Goal: Find contact information: Find contact information

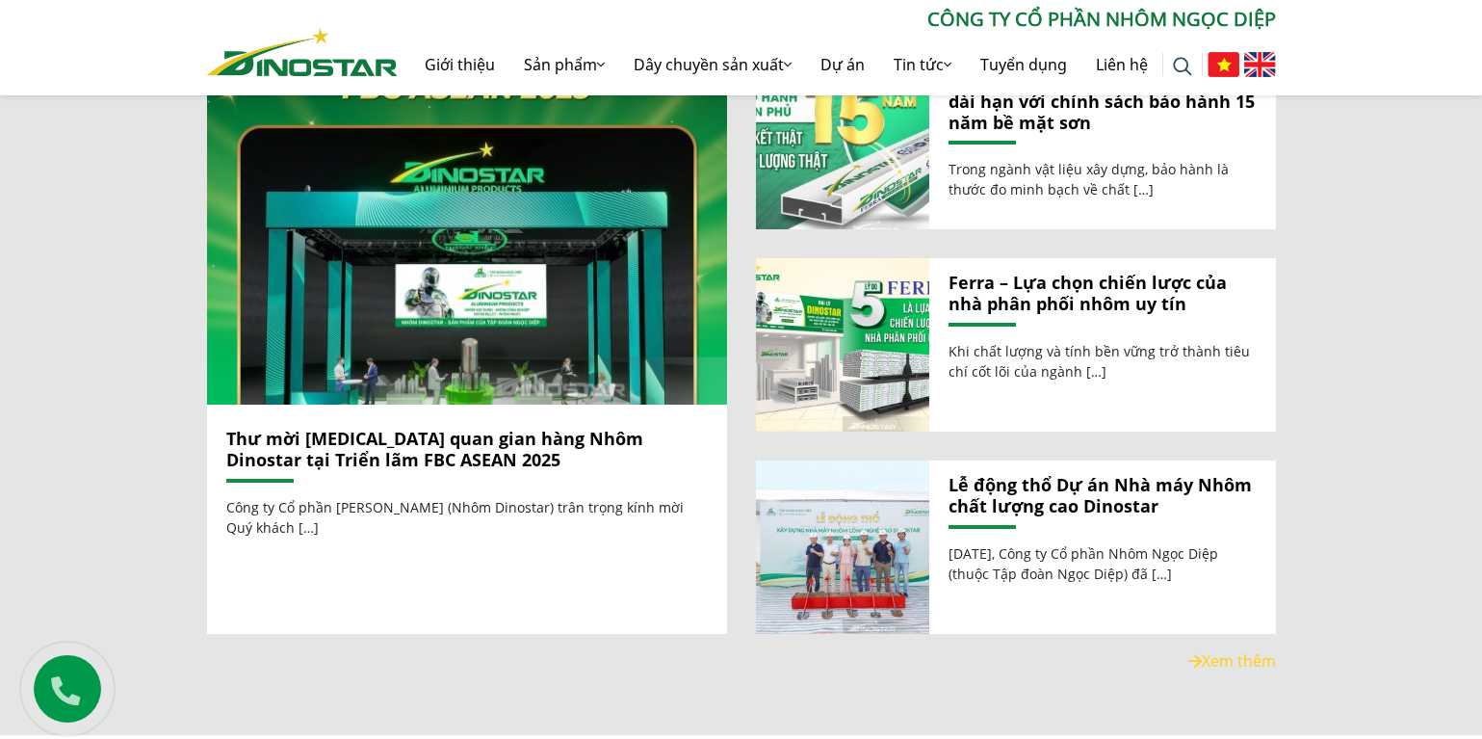
scroll to position [2118, 0]
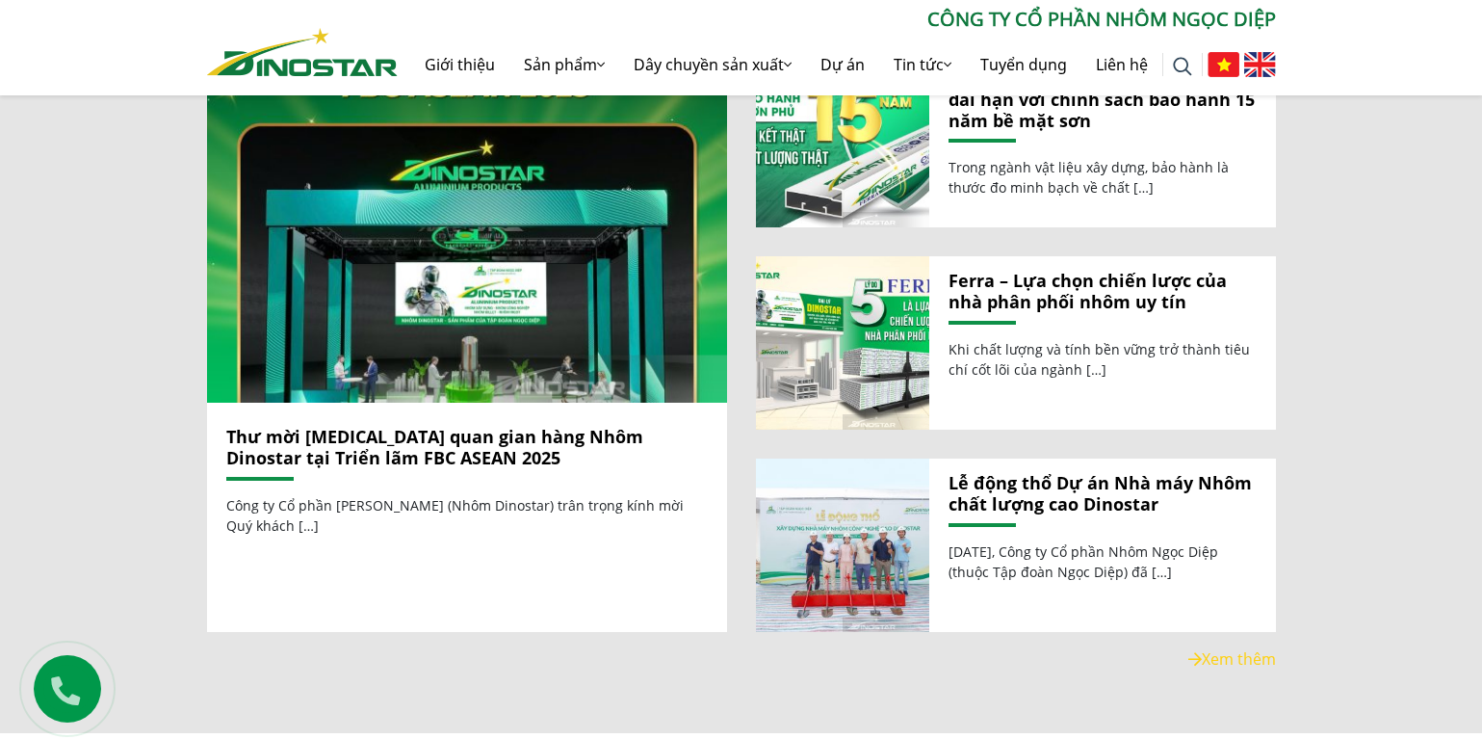
click at [547, 425] on link "Thư mời tham quan gian hàng Nhôm Dinostar tại Triển lãm FBC ASEAN 2025" at bounding box center [434, 447] width 417 height 44
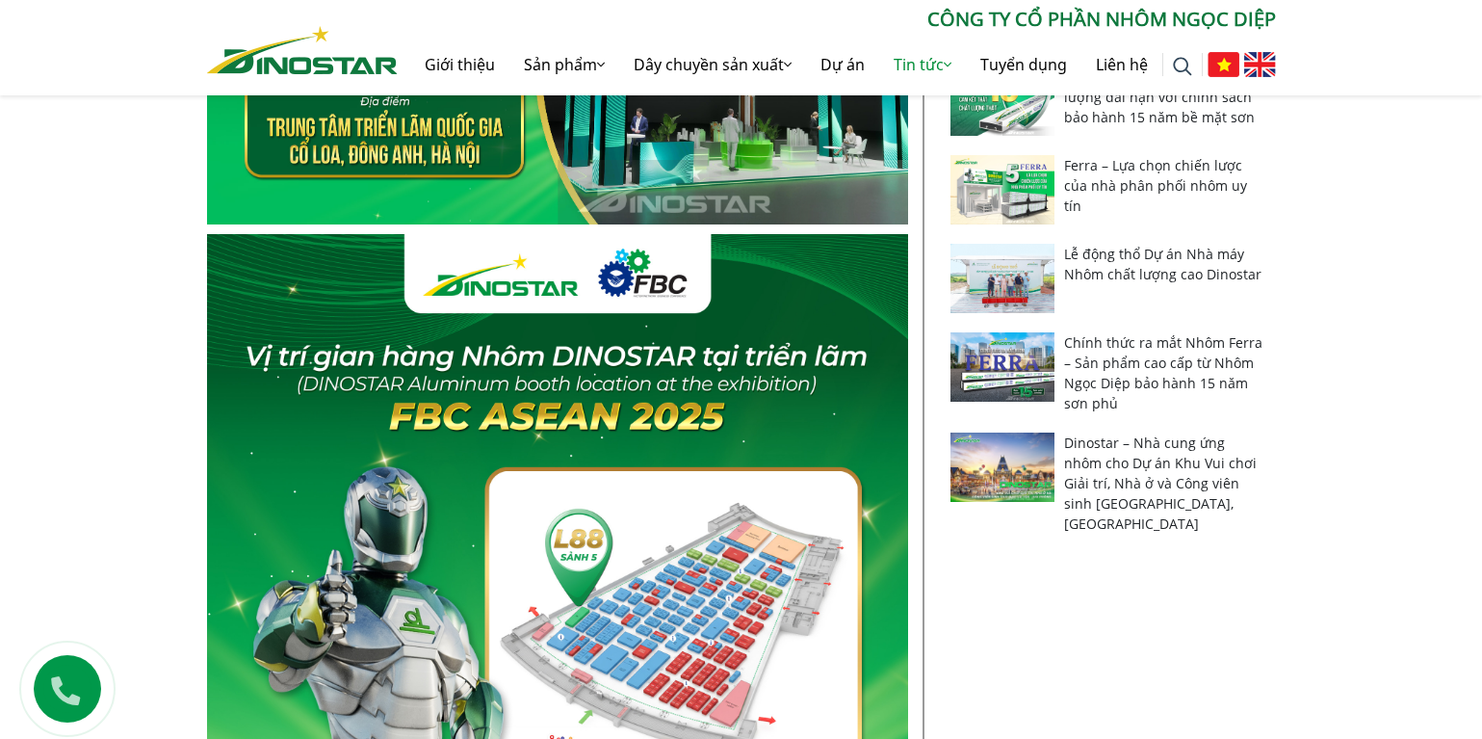
scroll to position [963, 0]
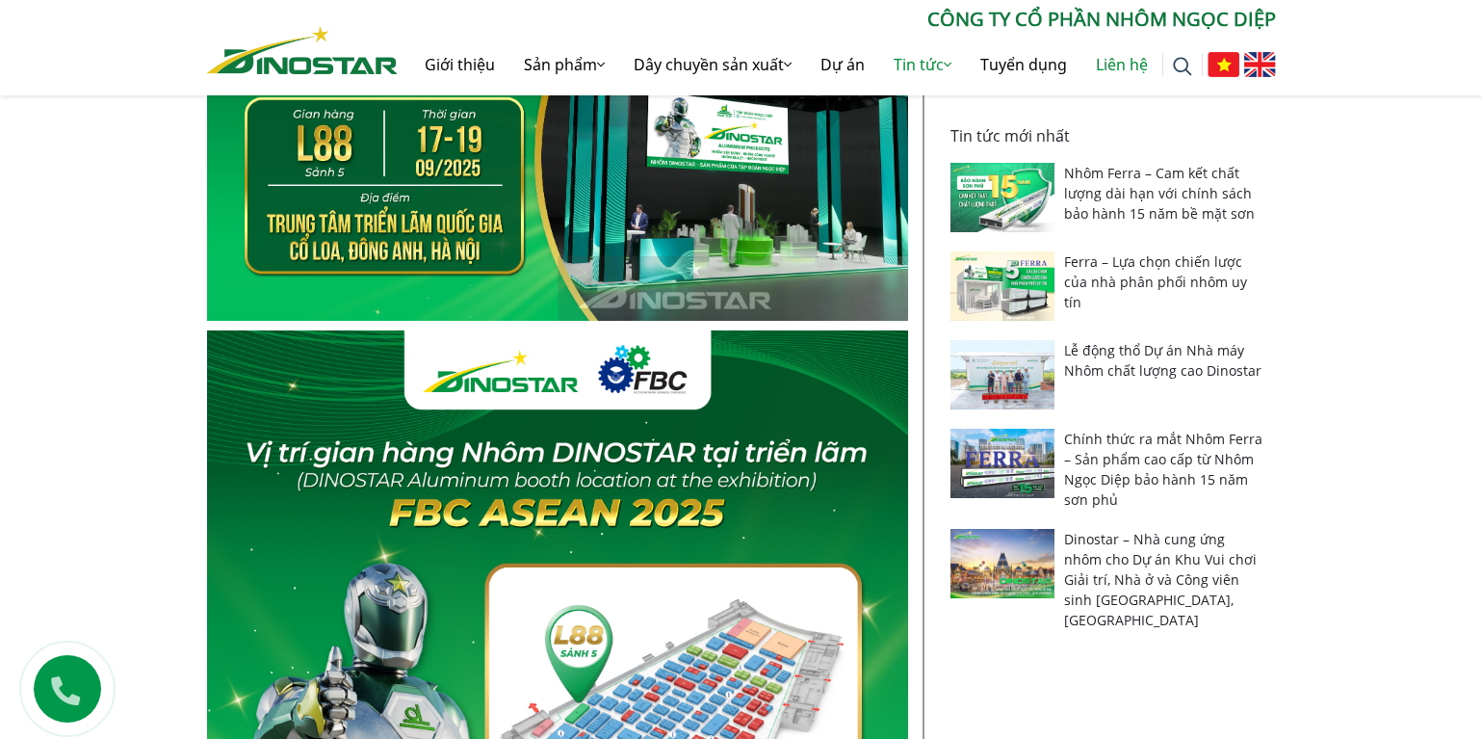
click at [1115, 78] on link "Liên hệ" at bounding box center [1121, 65] width 81 height 62
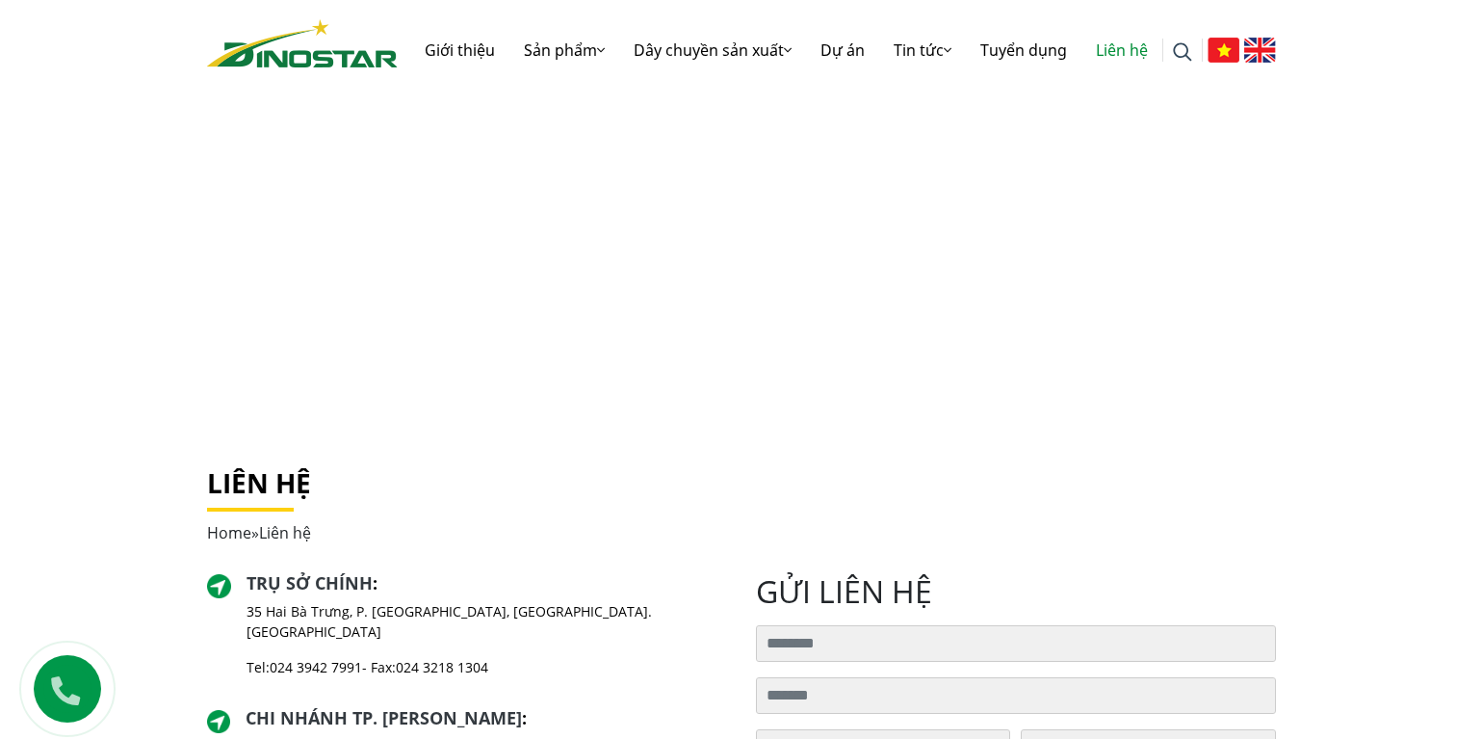
scroll to position [193, 0]
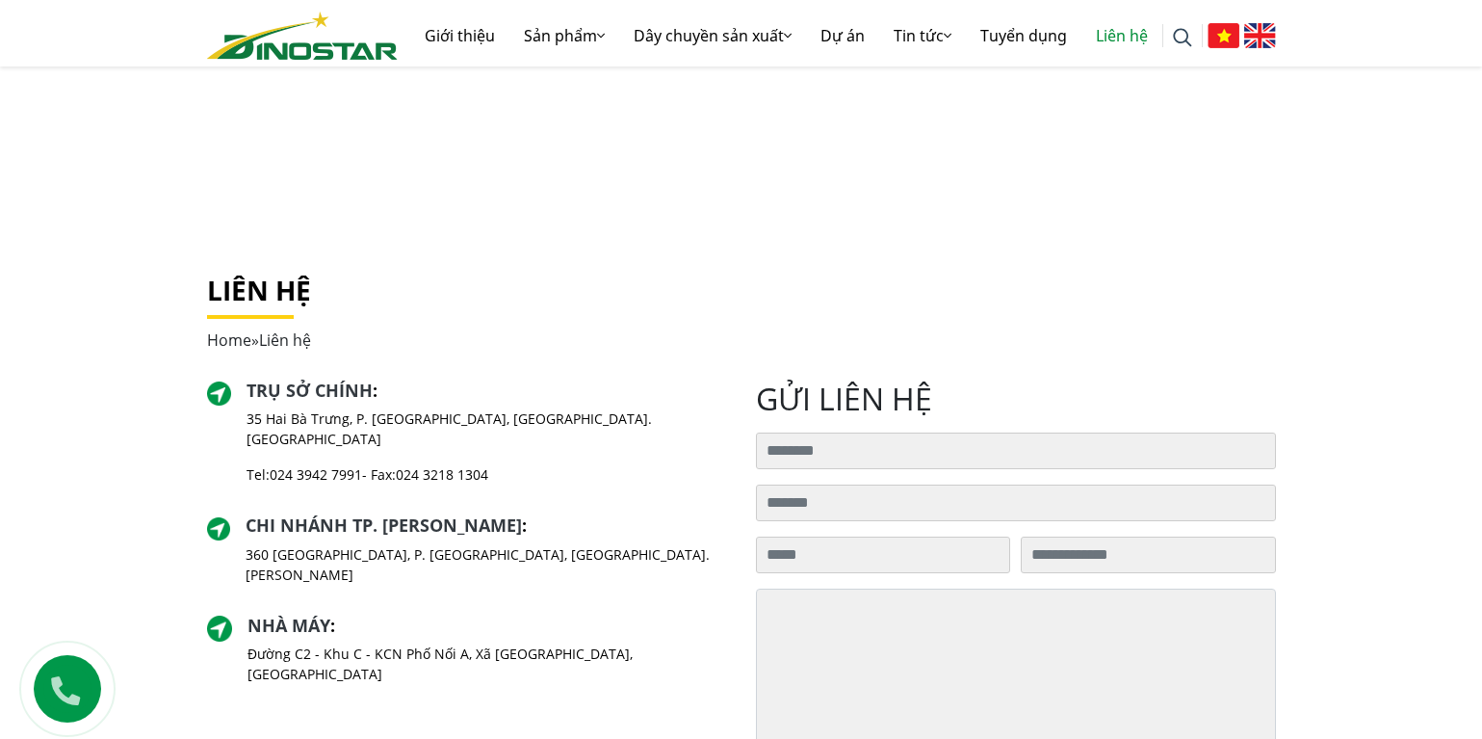
click at [532, 643] on p "Đường C2 - Khu C - KCN Phố Nối A, Xã [GEOGRAPHIC_DATA], [GEOGRAPHIC_DATA]" at bounding box center [486, 663] width 479 height 40
drag, startPoint x: 415, startPoint y: 626, endPoint x: 358, endPoint y: 634, distance: 57.3
click at [414, 626] on div "Nhà máy : Đường C2 - Khu C - KCN Phố Nối A, Xã Như Quỳnh, Tỉnh Hưng Yên" at bounding box center [486, 657] width 479 height 85
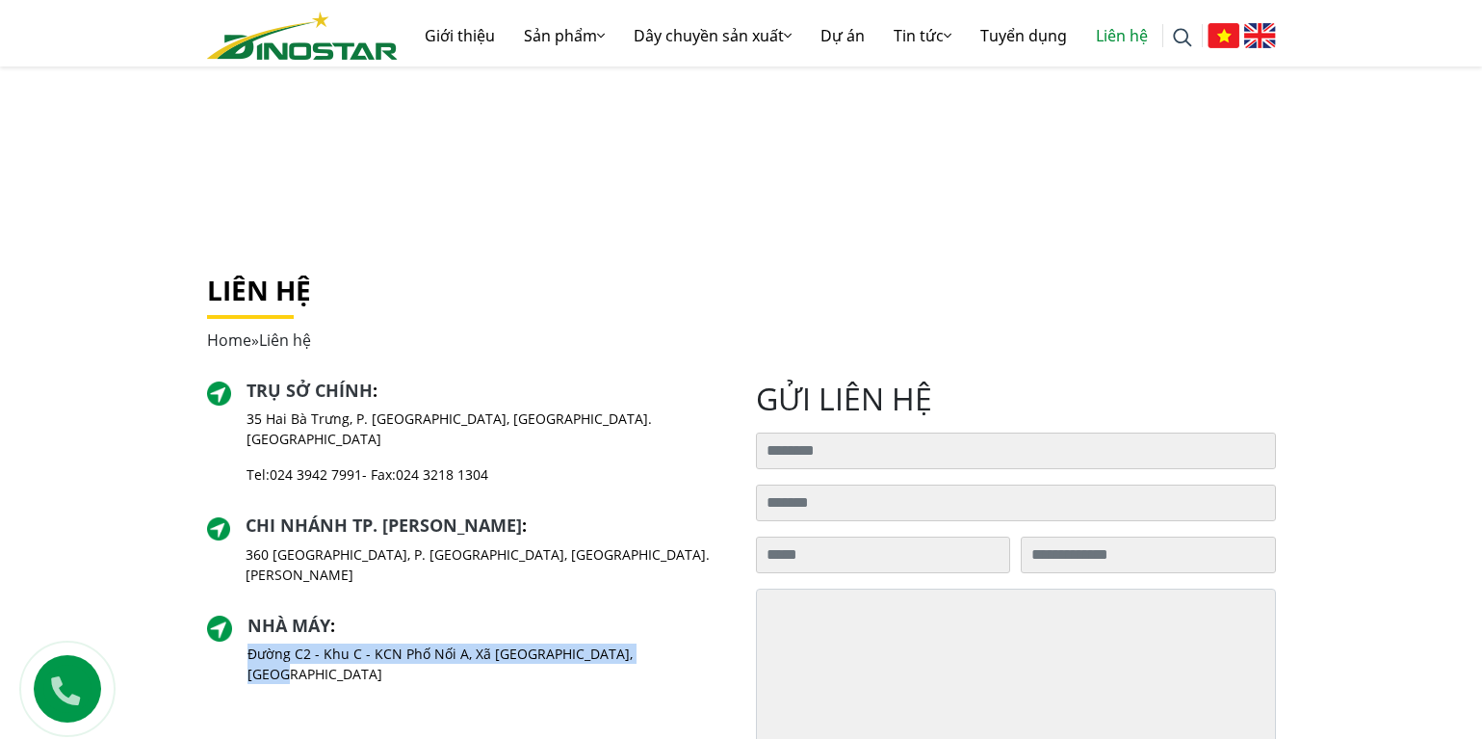
drag, startPoint x: 254, startPoint y: 611, endPoint x: 662, endPoint y: 632, distance: 408.8
click at [662, 632] on div "Nhà máy : Đường C2 - Khu C - KCN Phố Nối A, Xã Như Quỳnh, Tỉnh Hưng Yên" at bounding box center [467, 657] width 520 height 85
click at [585, 657] on div "Trụ sở chính : 35 Hai Bà Trưng, P. Cửa Nam, Tp. Hà Nội Tel: 024 3942 7991 - Fax…" at bounding box center [467, 617] width 549 height 475
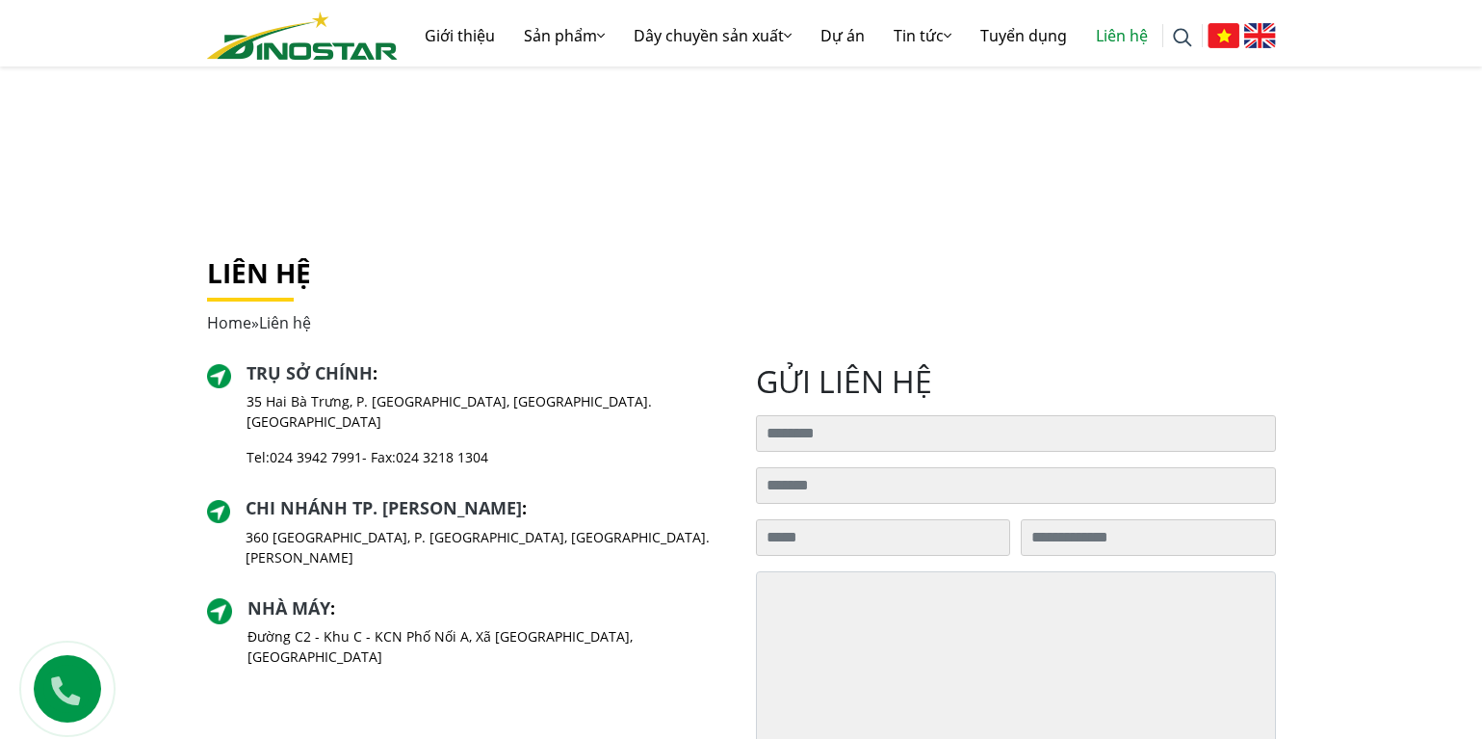
scroll to position [289, 0]
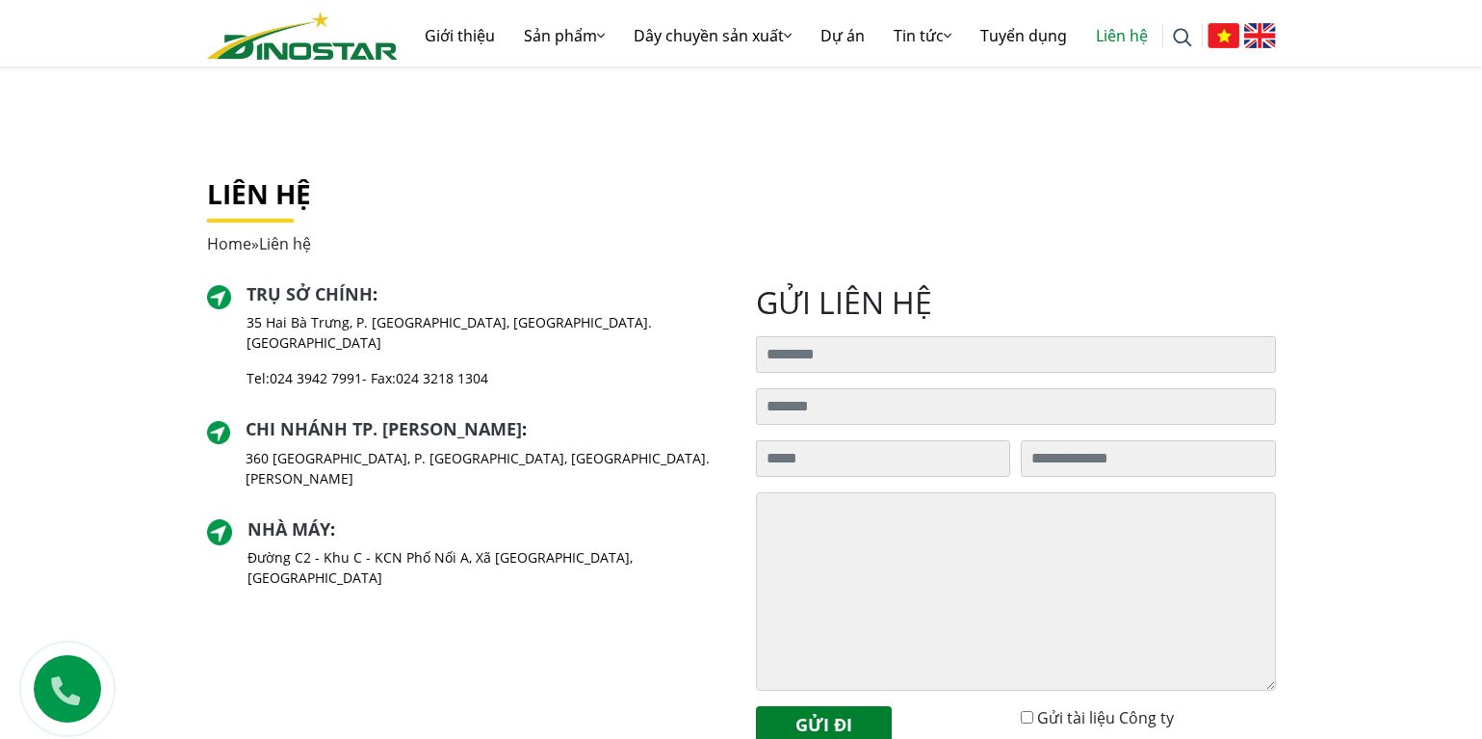
drag, startPoint x: 433, startPoint y: 591, endPoint x: 425, endPoint y: 582, distance: 13.0
click at [432, 591] on div "Trụ sở chính : 35 Hai Bà Trưng, P. Cửa Nam, Tp. Hà Nội Tel: 024 3942 7991 - Fax…" at bounding box center [467, 521] width 549 height 475
drag, startPoint x: 258, startPoint y: 318, endPoint x: 350, endPoint y: 312, distance: 92.6
click at [337, 312] on p "35 Hai Bà Trưng, P. [GEOGRAPHIC_DATA], [GEOGRAPHIC_DATA]. [GEOGRAPHIC_DATA]" at bounding box center [487, 332] width 480 height 40
click at [477, 324] on p "35 Hai Bà Trưng, P. [GEOGRAPHIC_DATA], [GEOGRAPHIC_DATA]. [GEOGRAPHIC_DATA]" at bounding box center [487, 332] width 480 height 40
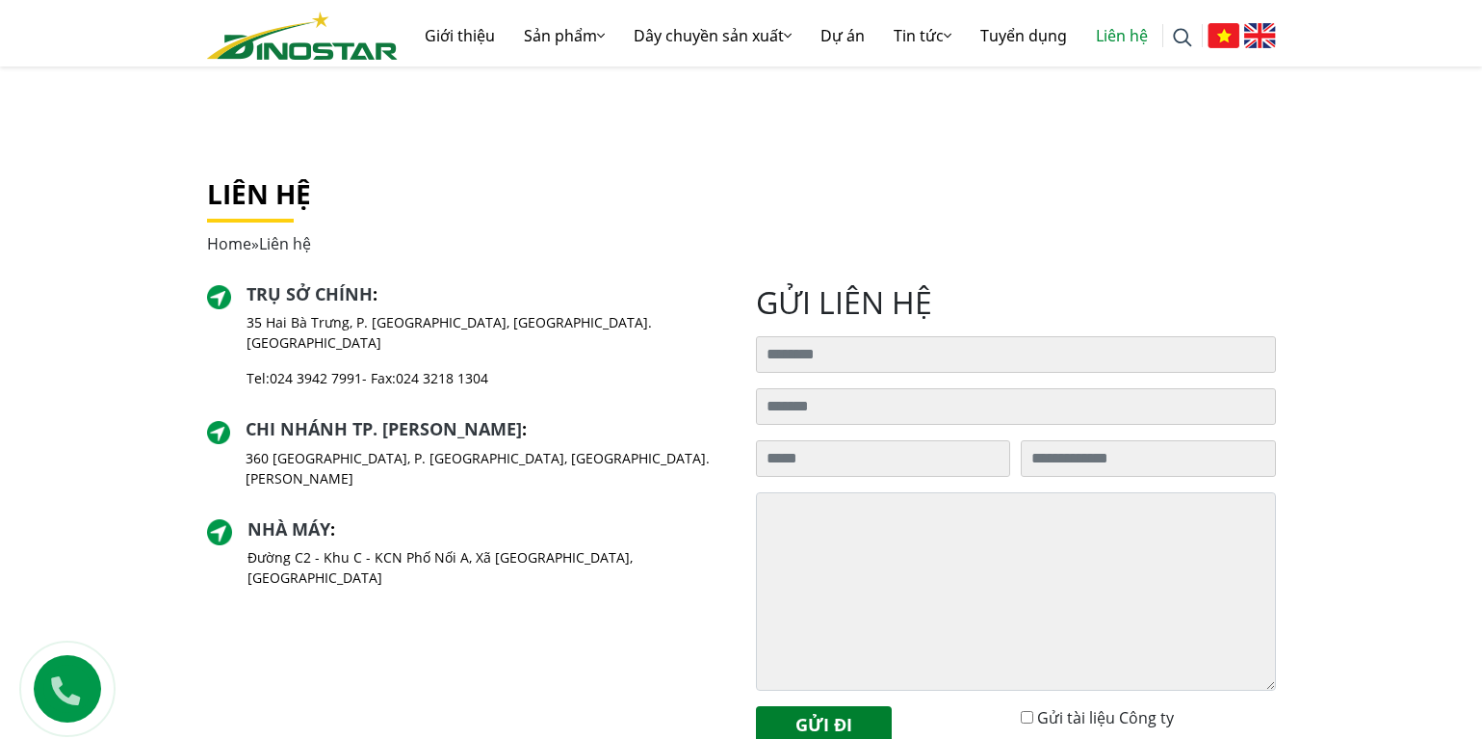
click at [559, 423] on div "Chi nhánh TP. Hồ Chí Minh : 360 Điện Biên Phủ, P. Gia Định, Tp. Hồ Chí Minh" at bounding box center [467, 461] width 520 height 85
drag, startPoint x: 241, startPoint y: 419, endPoint x: 454, endPoint y: 428, distance: 214.0
click at [422, 424] on div "Chi nhánh TP. Hồ Chí Minh : 360 Điện Biên Phủ, P. Gia Định, Tp. Hồ Chí Minh" at bounding box center [467, 461] width 520 height 85
click at [608, 444] on div "Chi nhánh TP. Hồ Chí Minh : 360 Điện Biên Phủ, P. Gia Định, Tp. Hồ Chí Minh" at bounding box center [467, 461] width 520 height 85
drag, startPoint x: 549, startPoint y: 459, endPoint x: 531, endPoint y: 453, distance: 19.5
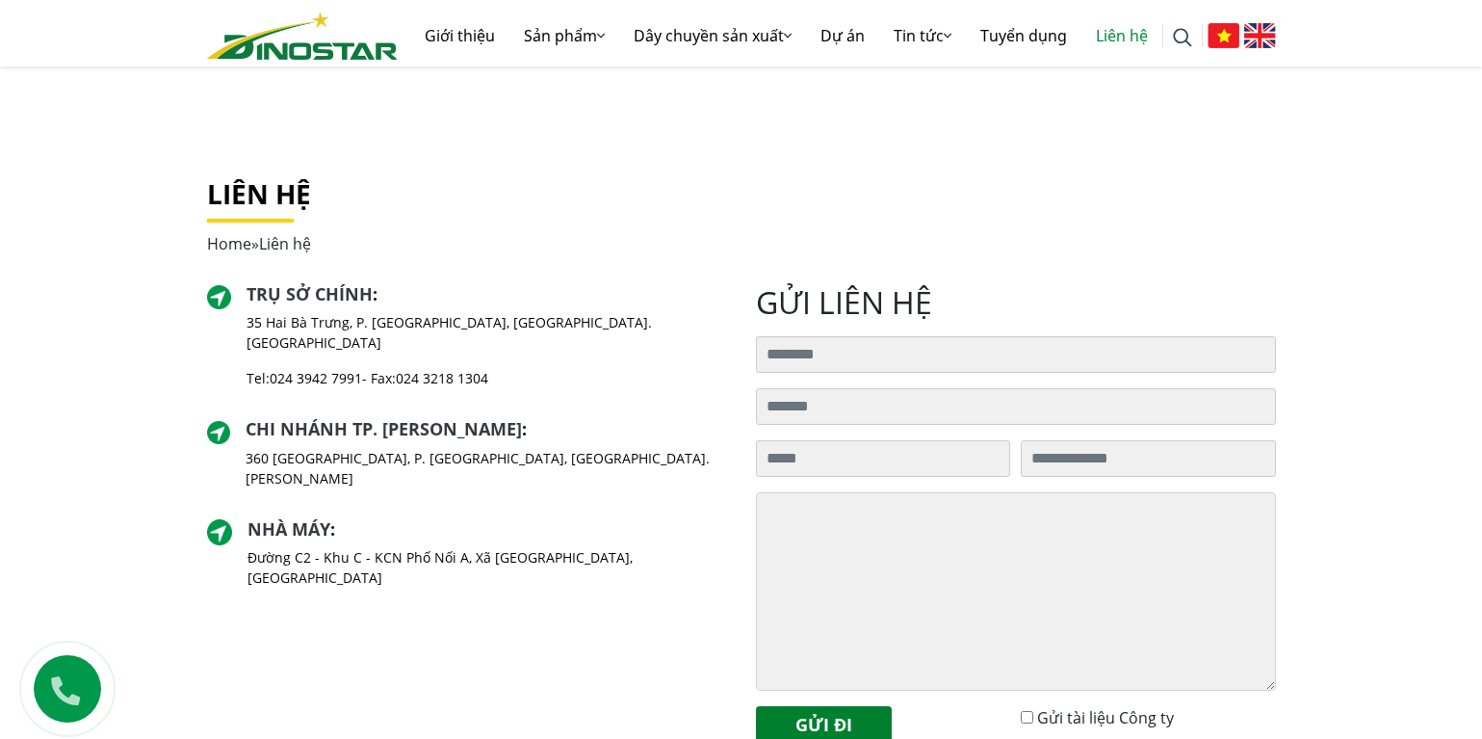
click at [548, 459] on div "Chi nhánh TP. Hồ Chí Minh : 360 Điện Biên Phủ, P. Gia Định, Tp. Hồ Chí Minh" at bounding box center [467, 461] width 520 height 85
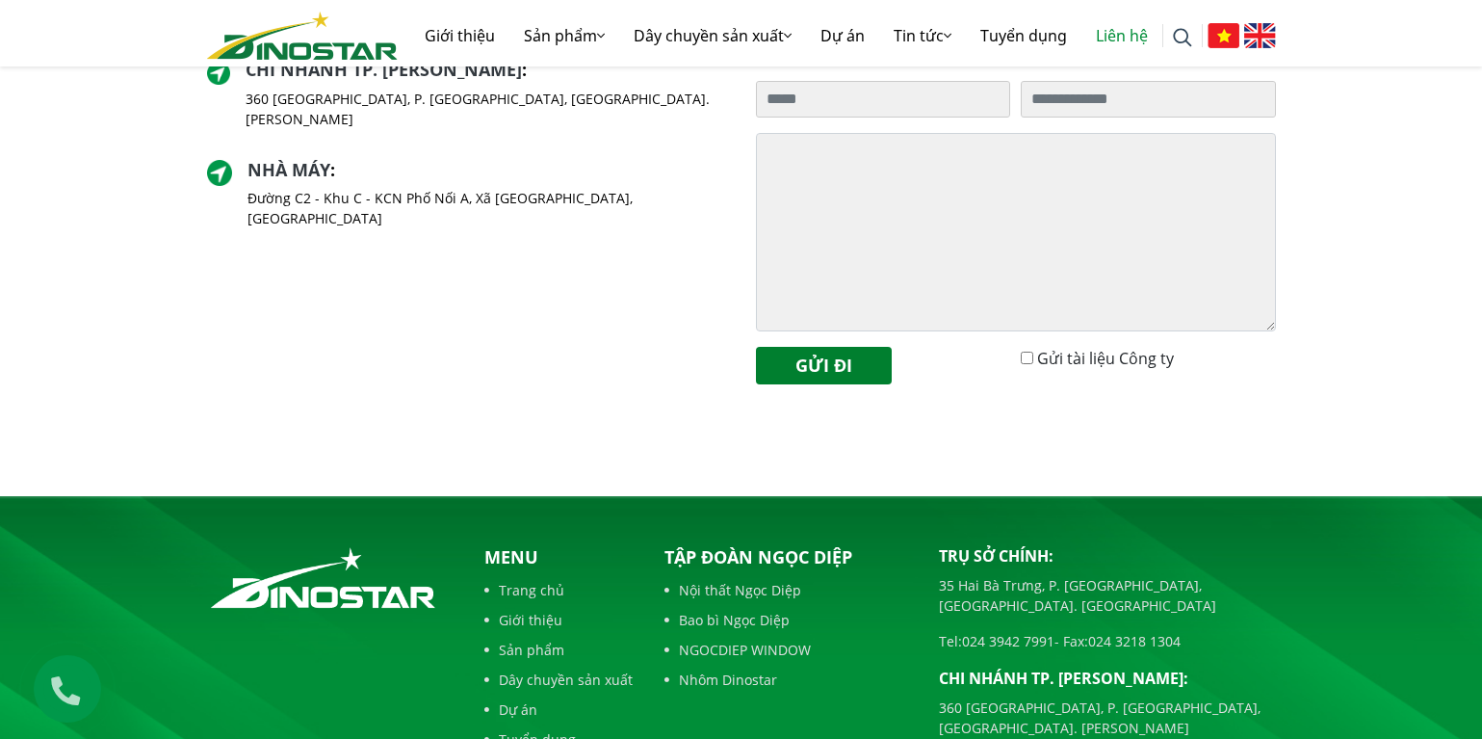
scroll to position [854, 0]
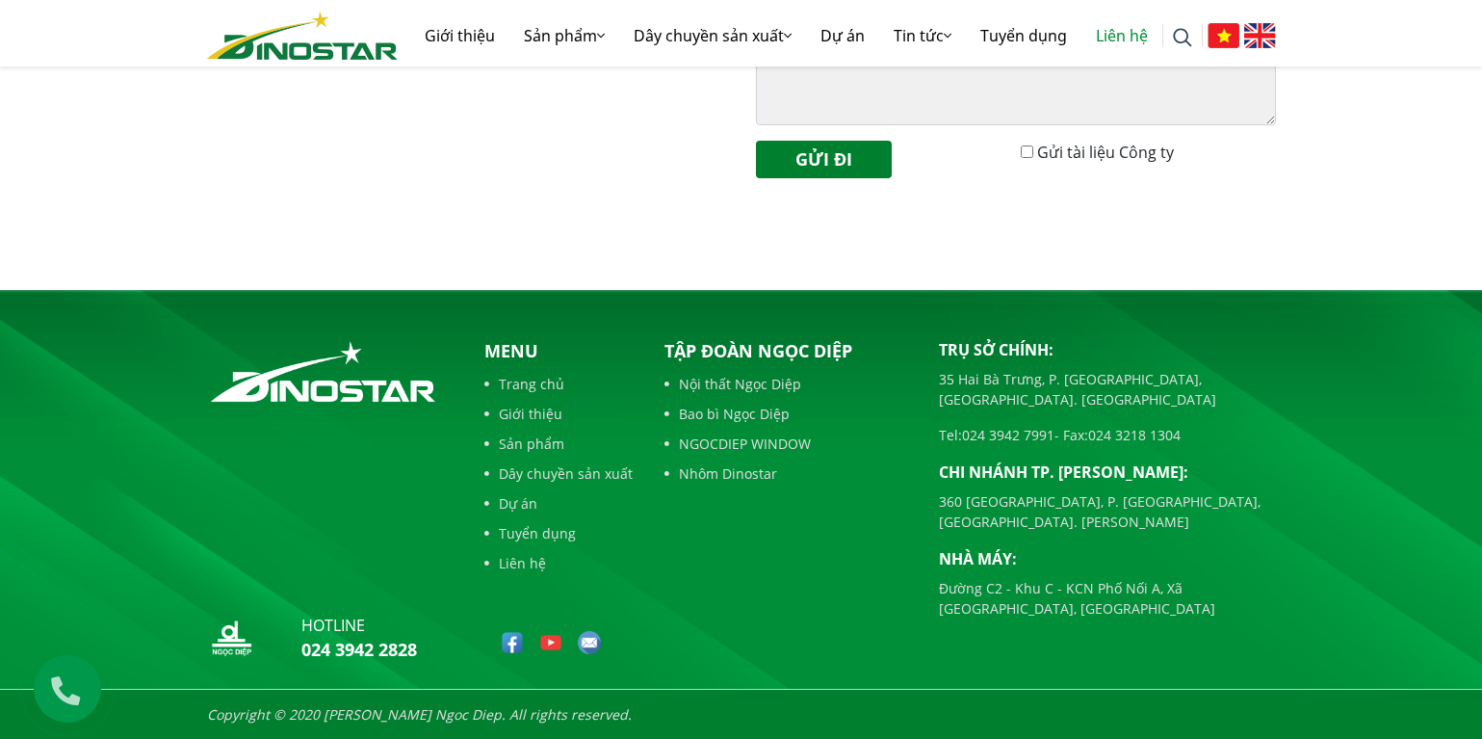
click at [737, 538] on div "Tập đoàn Ngọc Diệp Nội thất Ngọc Diệp Bao bì Ngọc Diệp NGOCDIEP WINDOW Nhôm Din…" at bounding box center [787, 503] width 274 height 331
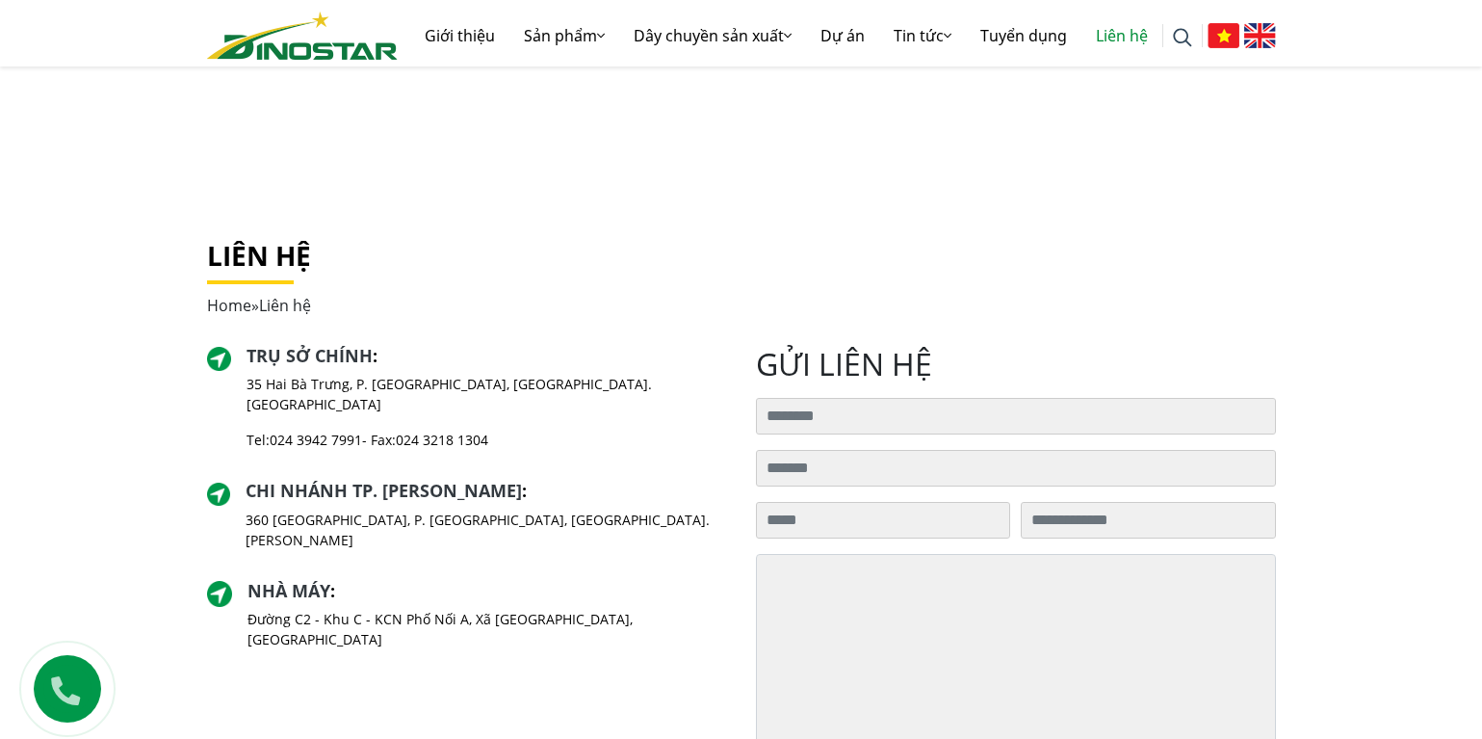
scroll to position [0, 0]
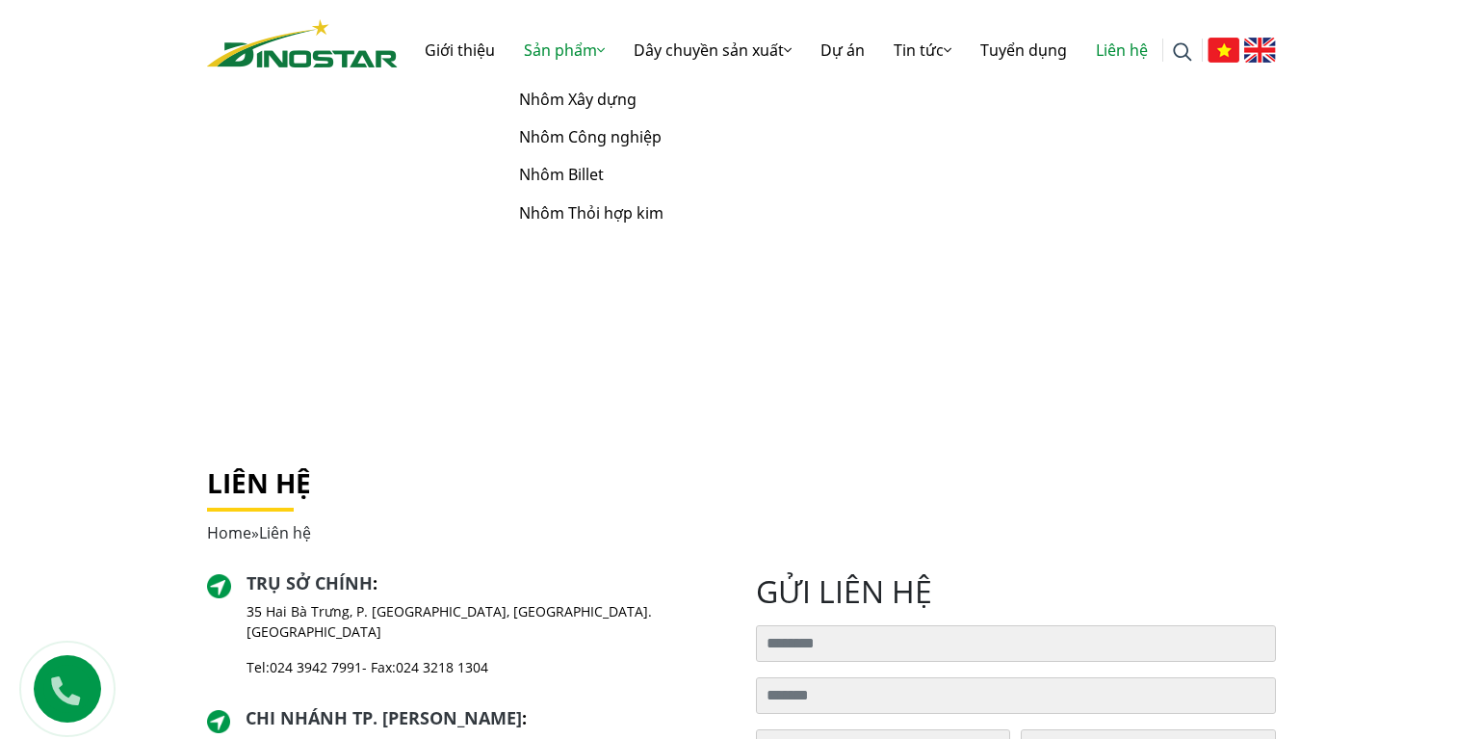
click at [584, 57] on link "Sản phẩm" at bounding box center [564, 50] width 110 height 62
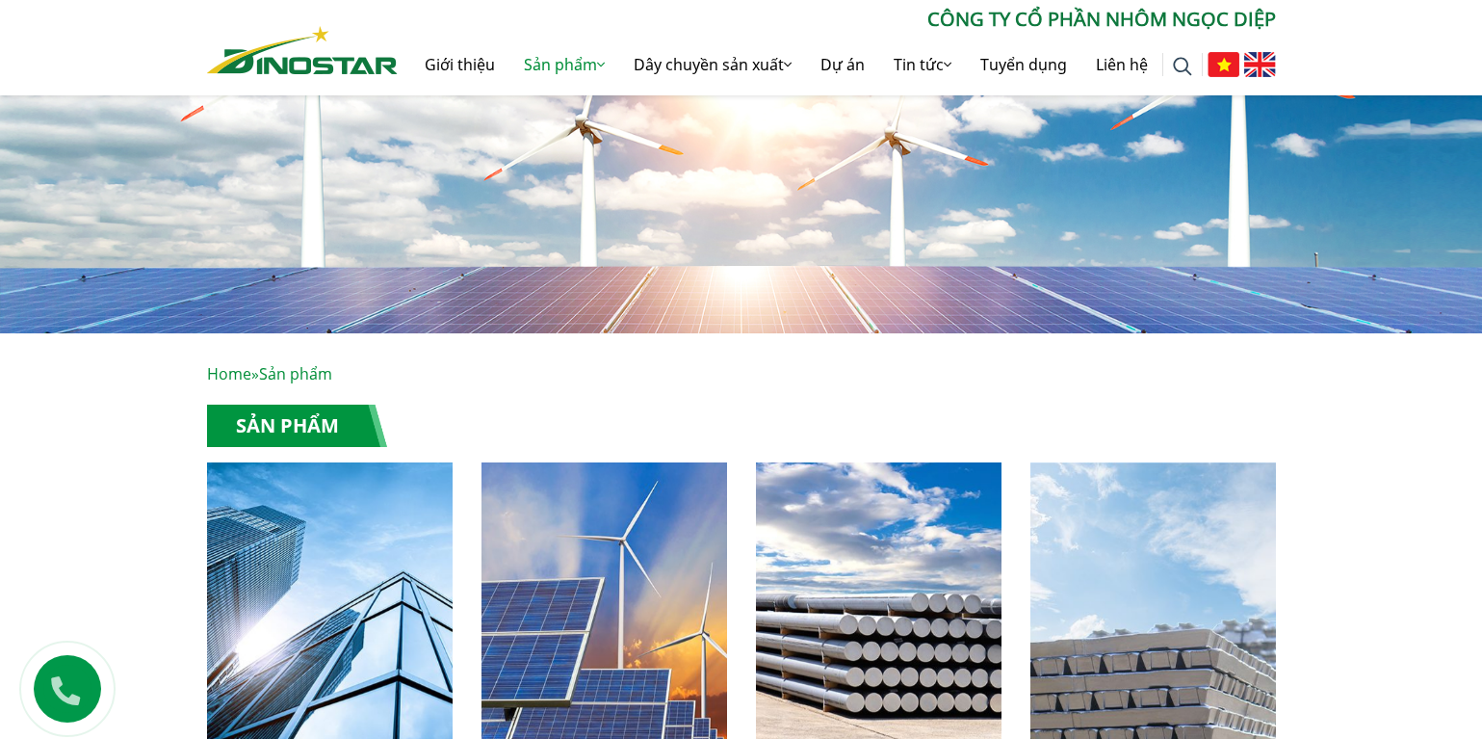
scroll to position [193, 0]
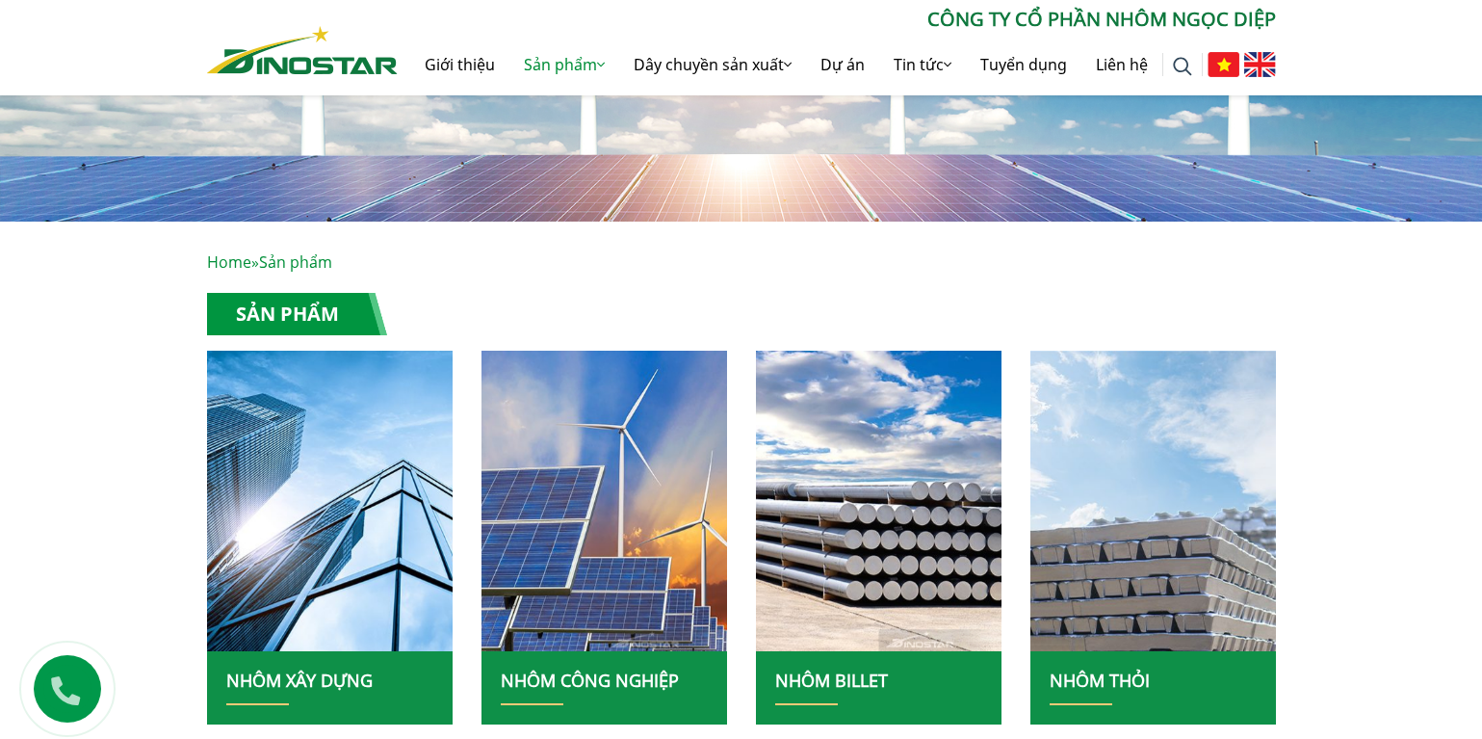
click at [1388, 332] on main "Home » Sản phẩm Sản phẩm Nhôm xây dựng NHÔM CÔNG NGHIỆP NHÔM BILLET Nhôm thỏi" at bounding box center [741, 482] width 1482 height 522
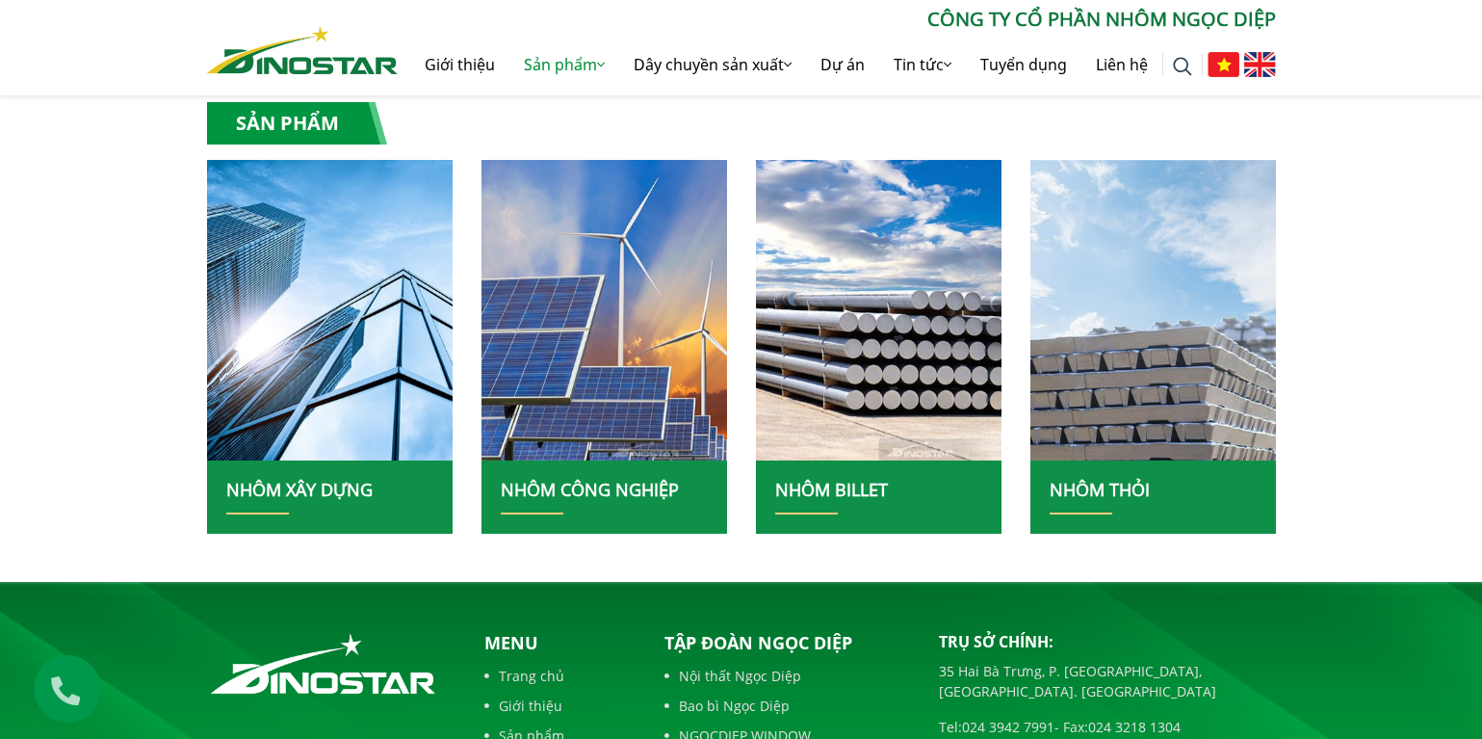
scroll to position [385, 0]
